Goal: Find specific page/section: Find specific page/section

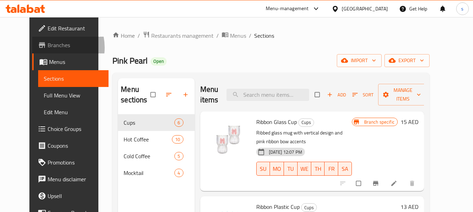
click at [48, 48] on span "Branches" at bounding box center [75, 45] width 55 height 8
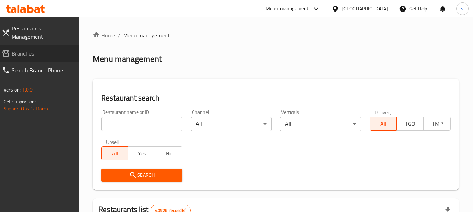
click at [20, 49] on span "Branches" at bounding box center [43, 53] width 62 height 8
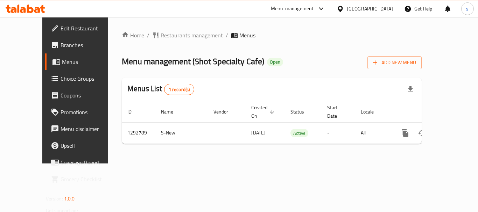
click at [169, 39] on span "Restaurants management" at bounding box center [192, 35] width 62 height 8
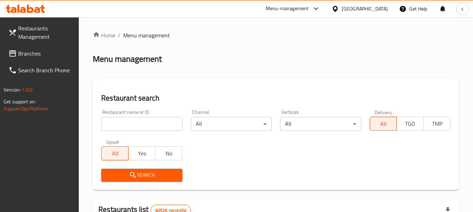
click at [114, 127] on input "search" at bounding box center [141, 124] width 81 height 14
paste input "699227"
type input "699227"
click at [123, 172] on span "Search" at bounding box center [142, 175] width 70 height 9
click at [123, 172] on div at bounding box center [236, 106] width 473 height 212
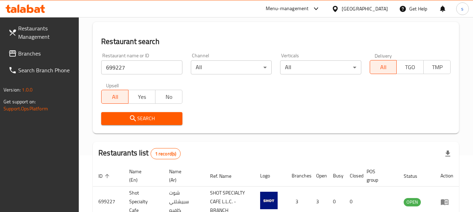
scroll to position [100, 0]
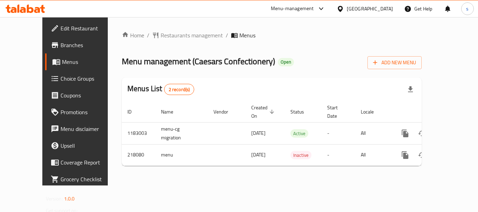
click at [325, 10] on div at bounding box center [320, 9] width 12 height 8
click at [302, 62] on div "Restaurant-Management" at bounding box center [287, 61] width 55 height 8
